Goal: Transaction & Acquisition: Purchase product/service

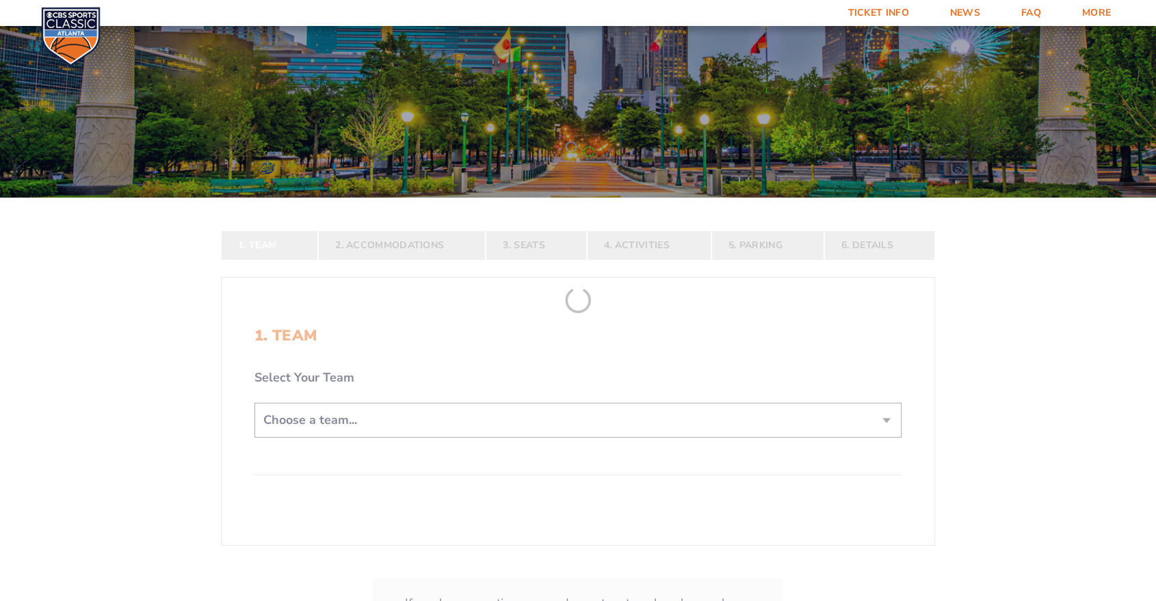
scroll to position [380, 0]
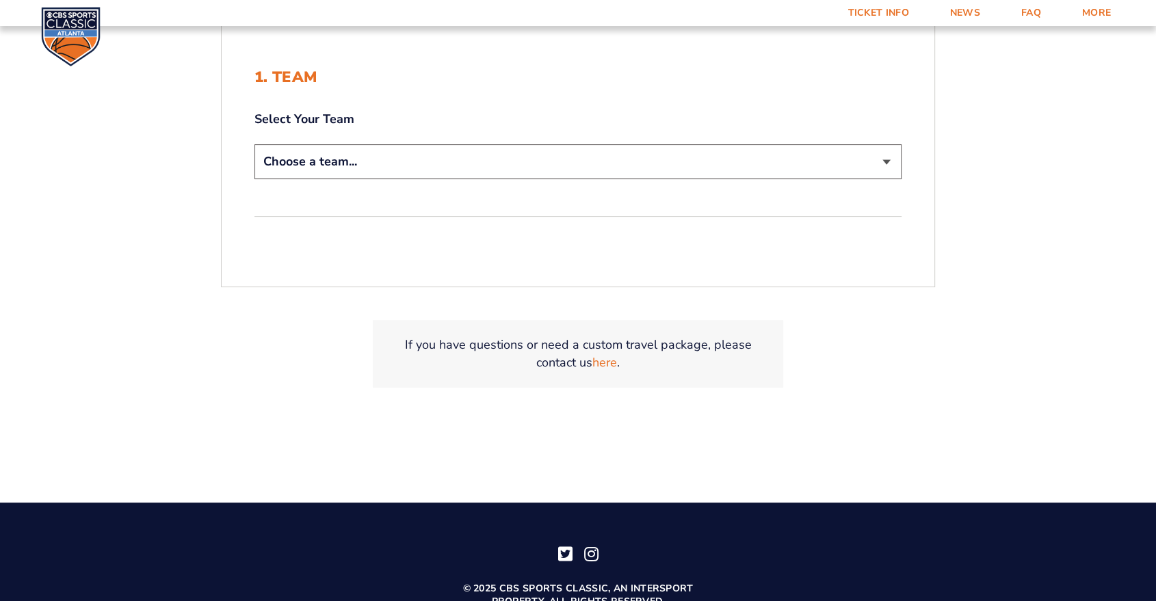
click at [449, 174] on select "Choose a team... [US_STATE] Wildcats [US_STATE] State Buckeyes [US_STATE] Tar H…" at bounding box center [578, 161] width 647 height 35
select select "12757"
click at [255, 144] on select "Choose a team... [US_STATE] Wildcats [US_STATE] State Buckeyes [US_STATE] Tar H…" at bounding box center [578, 161] width 647 height 35
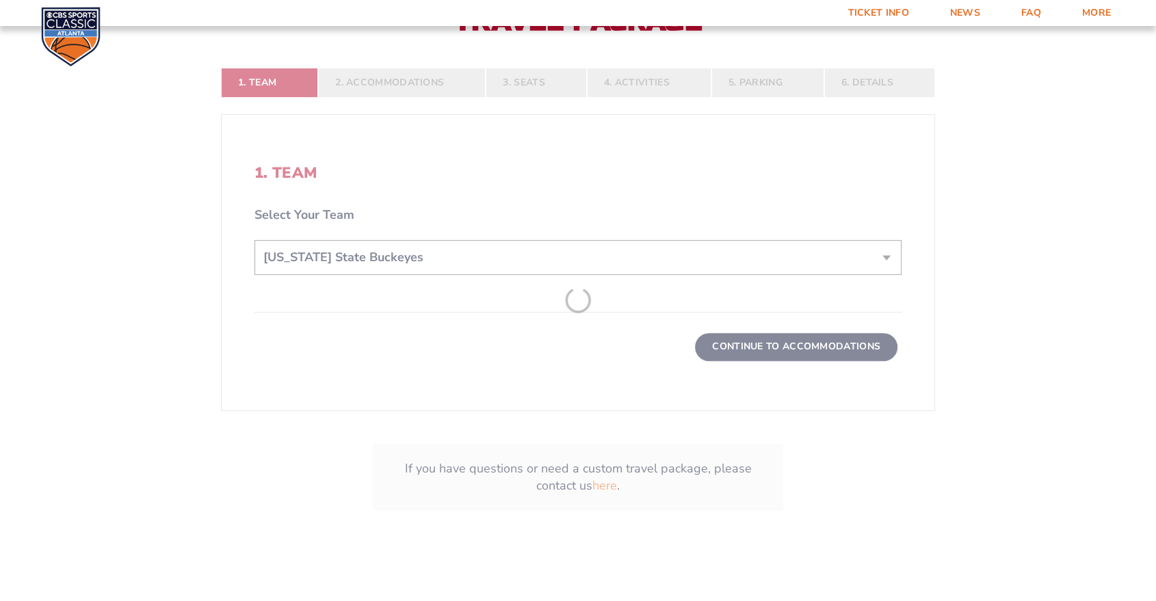
scroll to position [476, 0]
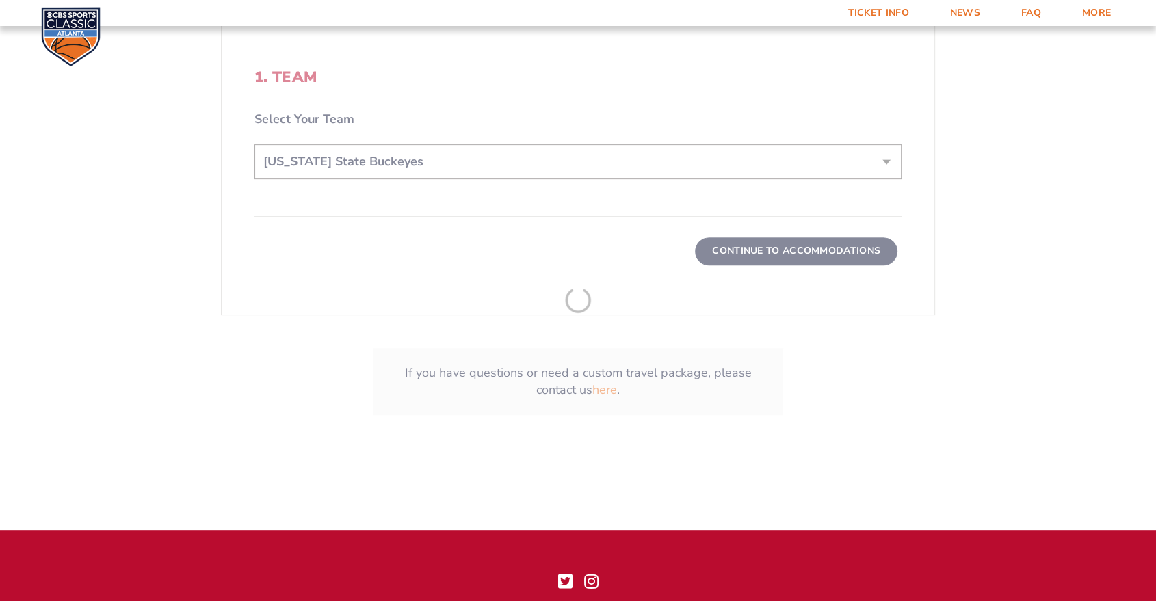
click at [781, 256] on form "[US_STATE] [US_STATE] Travel Package [US_STATE][GEOGRAPHIC_DATA] [US_STATE] Sta…" at bounding box center [578, 2] width 1156 height 957
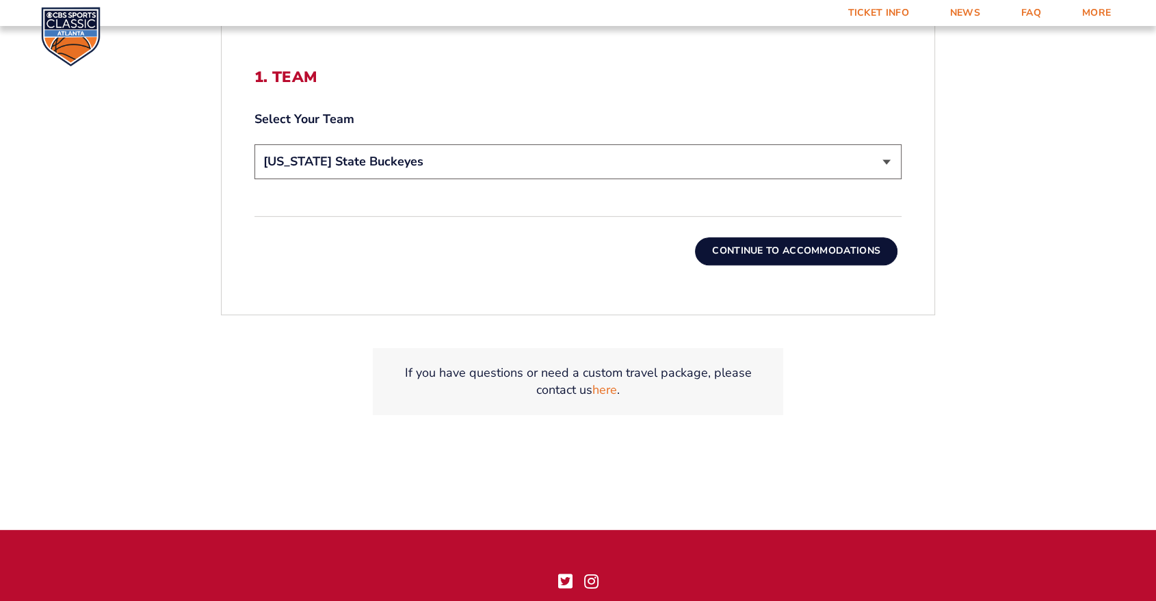
click at [782, 252] on button "Continue To Accommodations" at bounding box center [796, 250] width 203 height 27
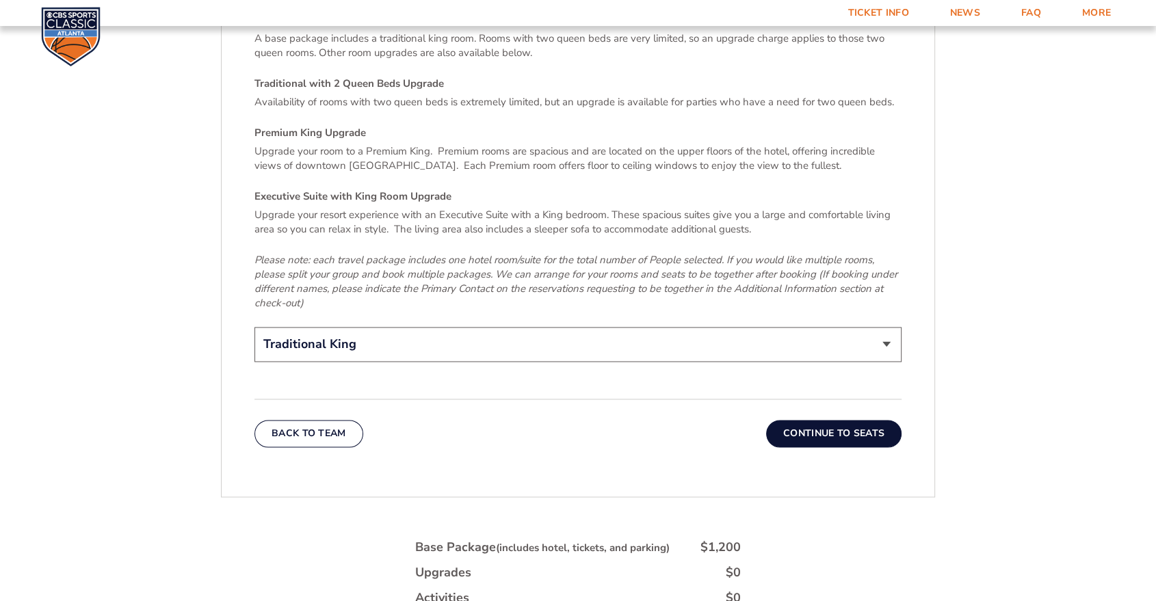
scroll to position [2413, 0]
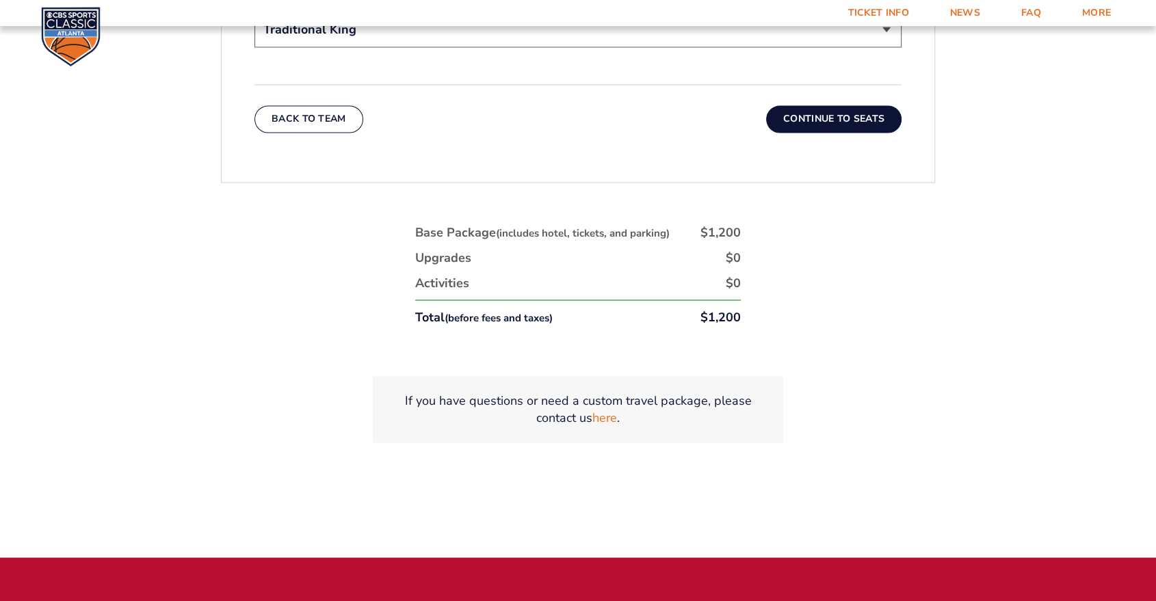
click at [841, 105] on button "Continue To Seats" at bounding box center [833, 118] width 135 height 27
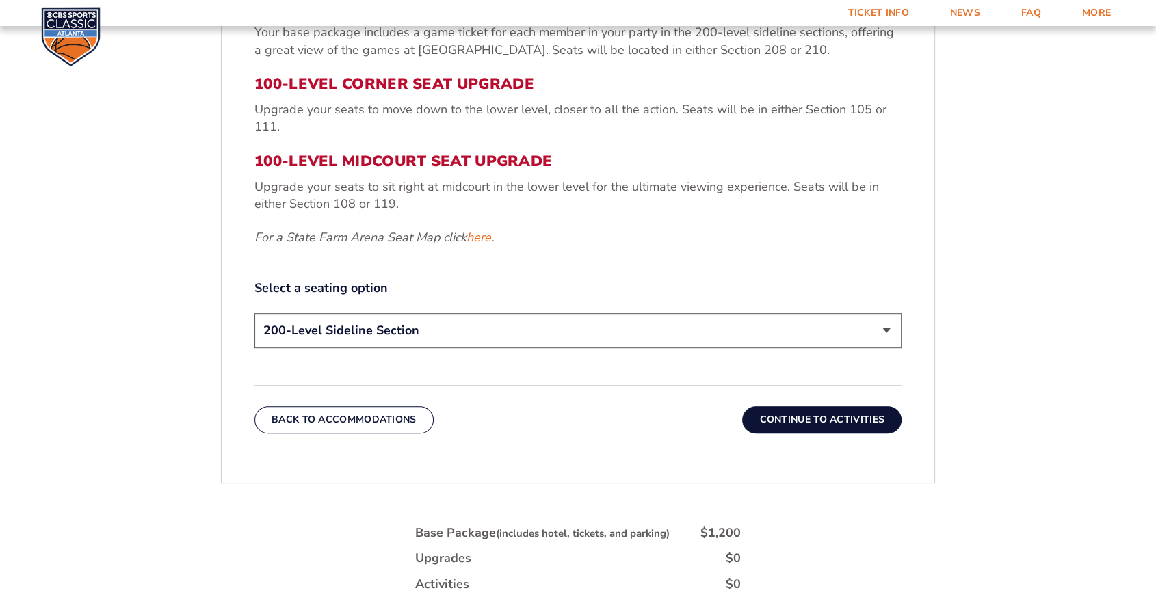
click at [790, 420] on button "Continue To Activities" at bounding box center [821, 419] width 159 height 27
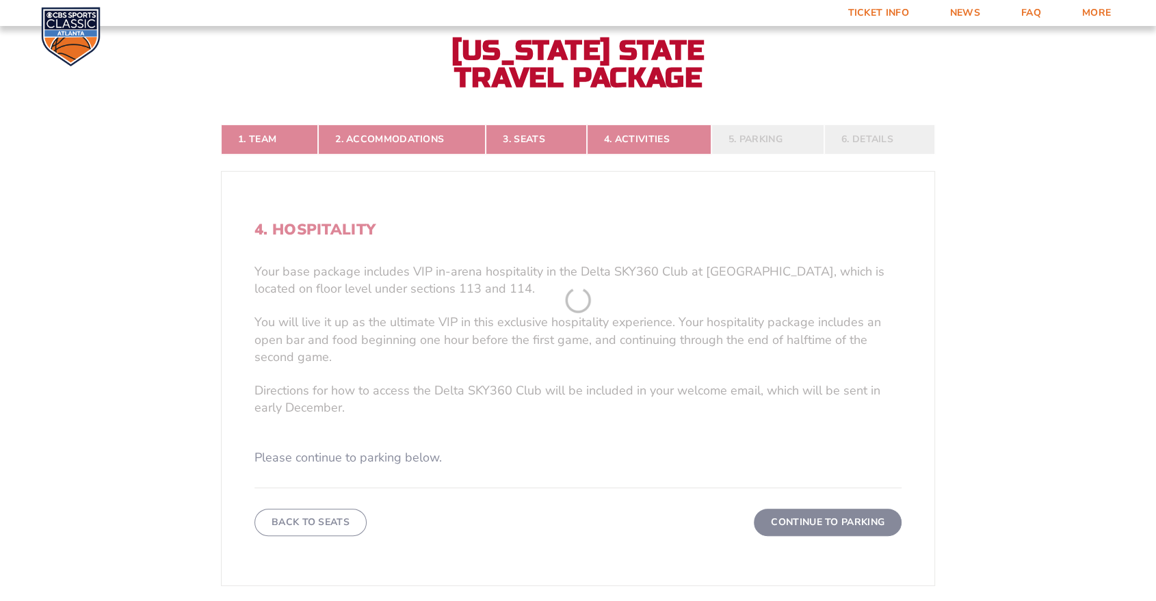
scroll to position [361, 0]
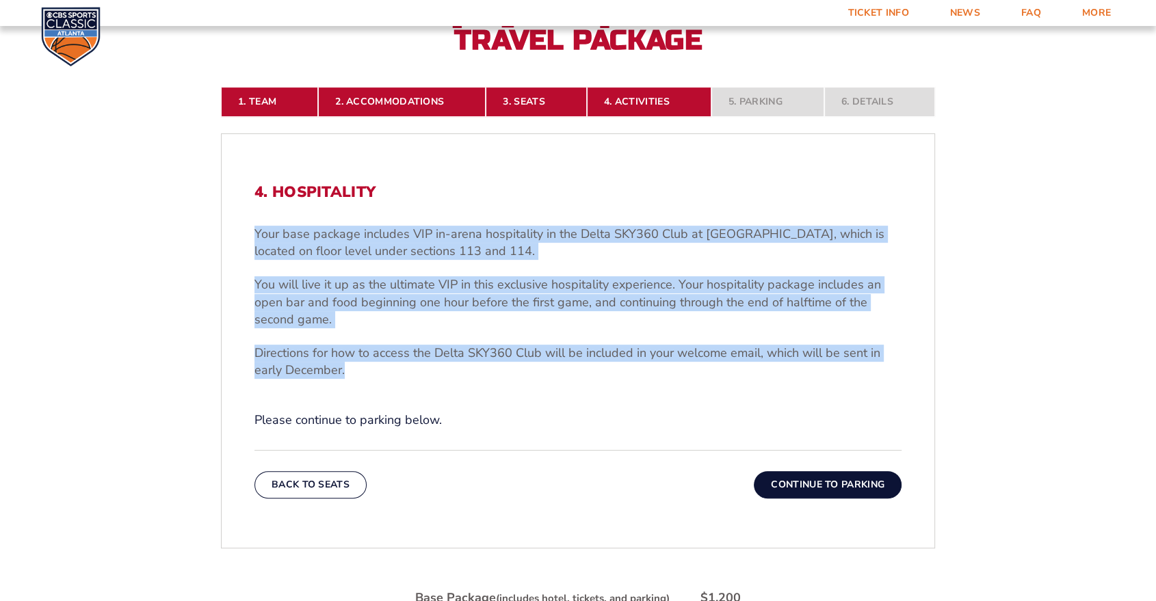
drag, startPoint x: 354, startPoint y: 365, endPoint x: 244, endPoint y: 206, distance: 193.8
click at [244, 206] on div "4. Hospitality Your base package includes VIP in-arena hospitality in the Delta…" at bounding box center [578, 341] width 713 height 381
copy div "Your base package includes VIP in-arena hospitality in the Delta SKY360 Club at…"
